Goal: Transaction & Acquisition: Purchase product/service

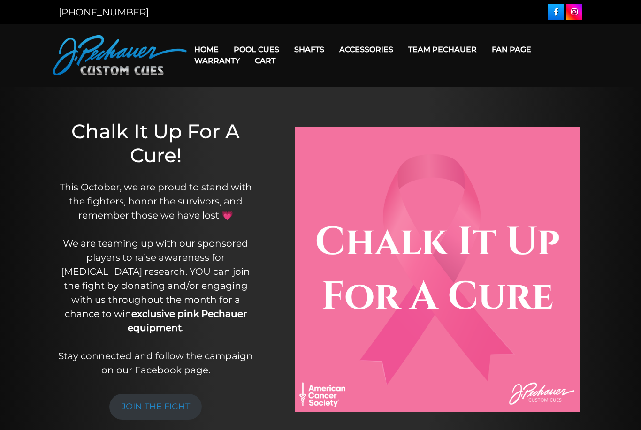
click at [243, 96] on link "Pro Series (R) – NEW" at bounding box center [295, 89] width 136 height 13
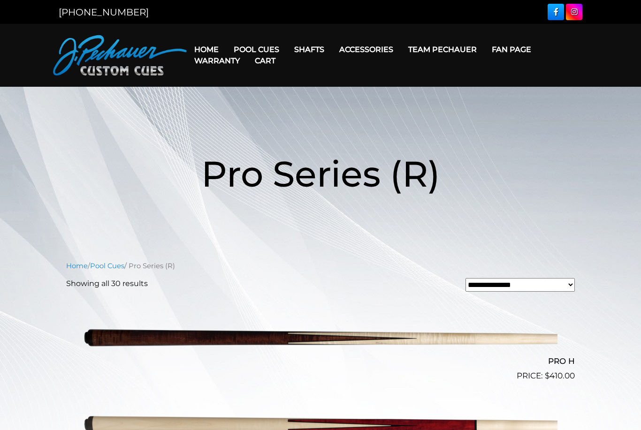
click at [249, 80] on link "JP Series (T) – NEW" at bounding box center [295, 75] width 136 height 13
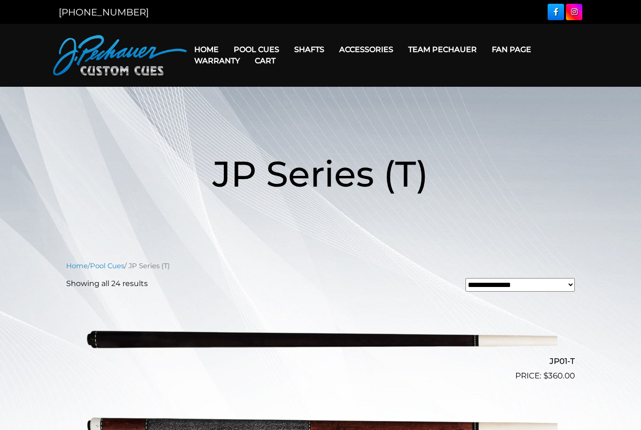
click at [246, 62] on link "Celebration Cue" at bounding box center [295, 62] width 136 height 13
